Goal: Task Accomplishment & Management: Manage account settings

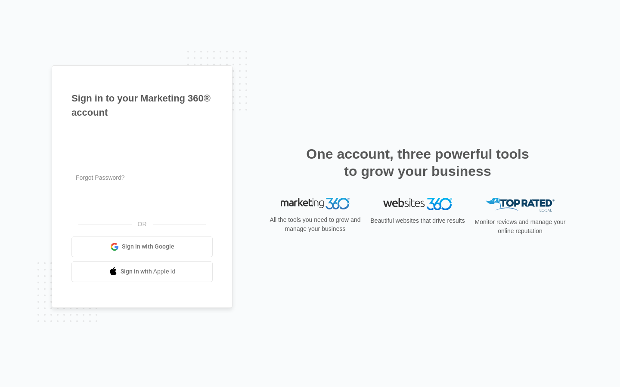
click at [142, 138] on input "text" at bounding box center [141, 138] width 141 height 18
type input "roselyn_sanford"
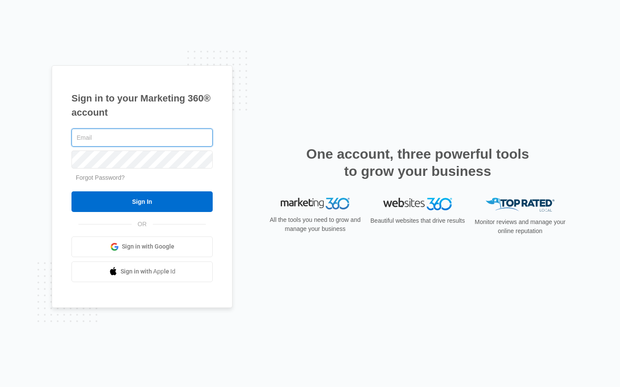
click at [142, 138] on input "text" at bounding box center [141, 138] width 141 height 18
type input "[PERSON_NAME][EMAIL_ADDRESS][PERSON_NAME][DOMAIN_NAME]"
click at [142, 138] on input "text" at bounding box center [141, 138] width 141 height 18
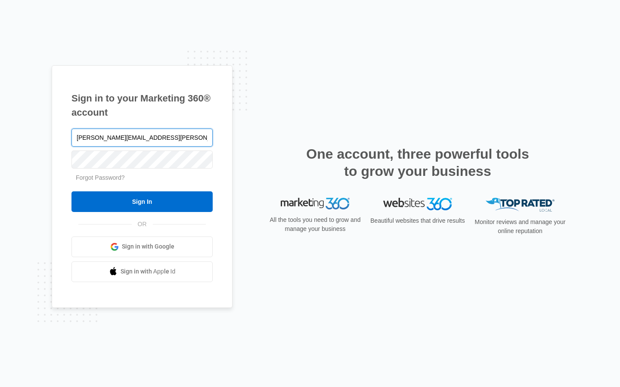
type input "[PERSON_NAME][EMAIL_ADDRESS][PERSON_NAME][DOMAIN_NAME]"
click at [142, 138] on input "text" at bounding box center [141, 138] width 141 height 18
type input "[EMAIL_ADDRESS][DOMAIN_NAME]"
click at [142, 138] on input "text" at bounding box center [141, 138] width 141 height 18
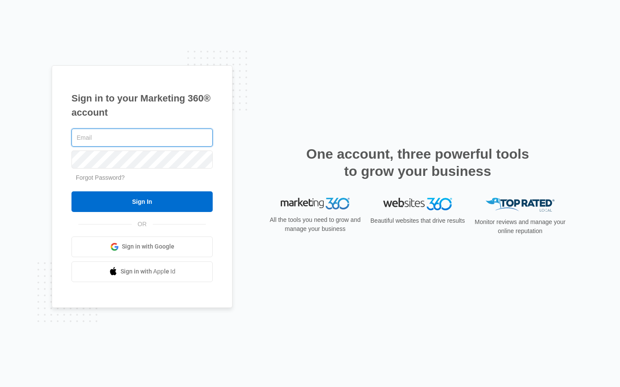
click at [142, 138] on input "text" at bounding box center [141, 138] width 141 height 18
type input "[EMAIL_ADDRESS][DOMAIN_NAME]"
click at [142, 138] on input "text" at bounding box center [141, 138] width 141 height 18
type input "port"
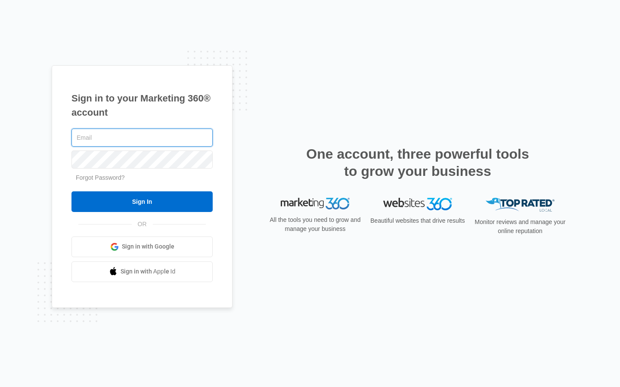
click at [142, 138] on input "text" at bounding box center [141, 138] width 141 height 18
type input "[PERSON_NAME][EMAIL_ADDRESS][PERSON_NAME][DOMAIN_NAME]"
click at [71, 192] on input "Sign In" at bounding box center [141, 202] width 141 height 21
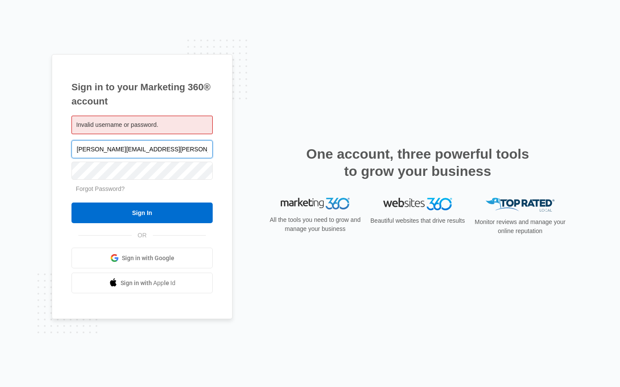
click at [142, 149] on input "[PERSON_NAME][EMAIL_ADDRESS][PERSON_NAME][DOMAIN_NAME]" at bounding box center [141, 149] width 141 height 18
type input "l.net"
type input "[EMAIL_ADDRESS][DOMAIN_NAME]"
click at [71, 203] on input "Sign In" at bounding box center [141, 213] width 141 height 21
click at [142, 149] on input "[EMAIL_ADDRESS][DOMAIN_NAME]" at bounding box center [141, 149] width 141 height 18
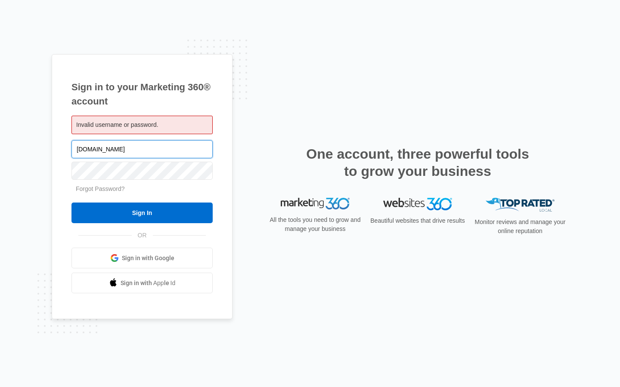
type input "k.com"
type input "[EMAIL_ADDRESS][DOMAIN_NAME]"
click at [71, 203] on input "Sign In" at bounding box center [141, 213] width 141 height 21
click at [142, 149] on input "[EMAIL_ADDRESS][DOMAIN_NAME]" at bounding box center [141, 149] width 141 height 18
type input "s"
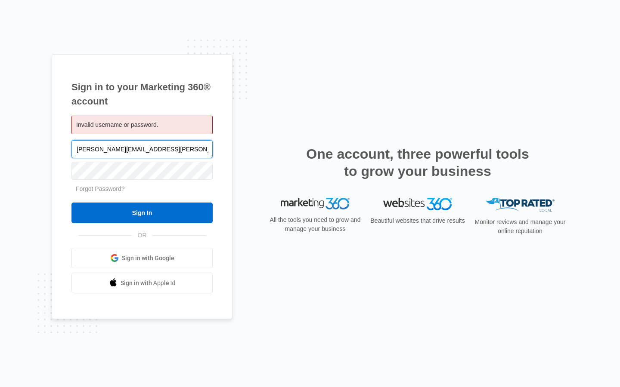
type input "[PERSON_NAME][EMAIL_ADDRESS][PERSON_NAME][DOMAIN_NAME]"
click at [71, 203] on input "Sign In" at bounding box center [141, 213] width 141 height 21
click at [142, 213] on input "Sign In" at bounding box center [141, 213] width 141 height 21
click at [142, 149] on input "[PERSON_NAME][EMAIL_ADDRESS][PERSON_NAME][DOMAIN_NAME]" at bounding box center [141, 149] width 141 height 18
type input "l.net"
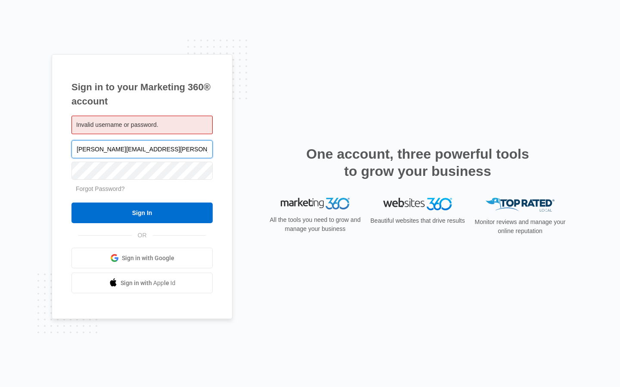
type input "[PERSON_NAME][EMAIL_ADDRESS][PERSON_NAME][DOMAIN_NAME]"
